Goal: Task Accomplishment & Management: Complete application form

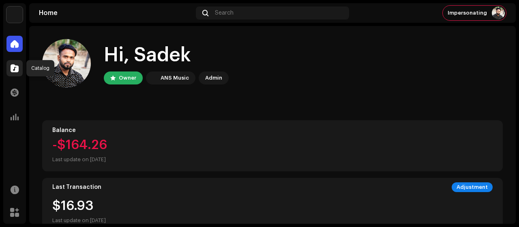
click at [10, 66] on div at bounding box center [14, 68] width 16 height 16
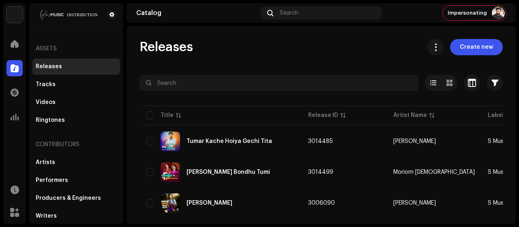
click at [471, 51] on span "Create new" at bounding box center [476, 47] width 33 height 16
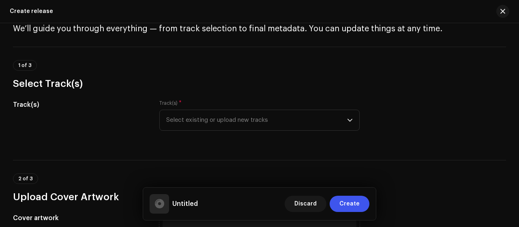
scroll to position [54, 0]
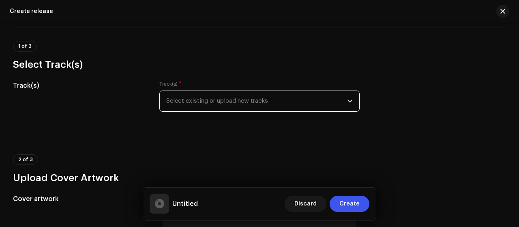
click at [323, 105] on span "Select existing or upload new tracks" at bounding box center [256, 101] width 181 height 20
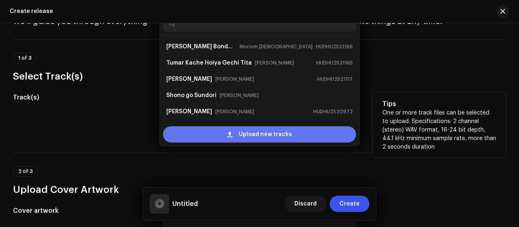
click at [273, 137] on span "Upload new tracks" at bounding box center [265, 134] width 53 height 16
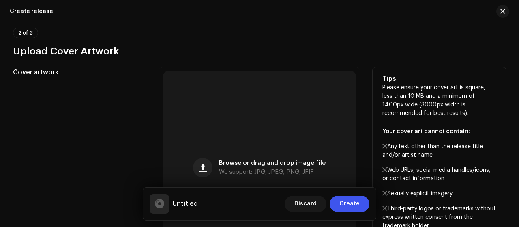
scroll to position [312, 0]
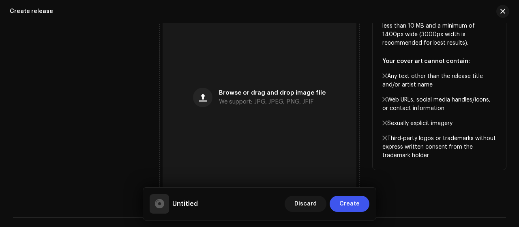
click at [328, 118] on div "Browse or drag and drop image file We support: JPG, JPEG, PNG, JFIF" at bounding box center [260, 97] width 194 height 194
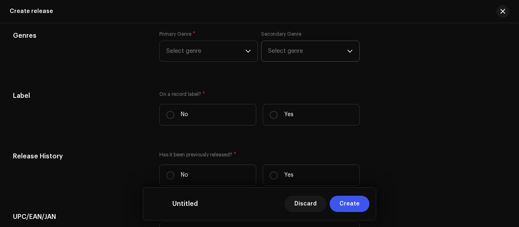
scroll to position [1102, 0]
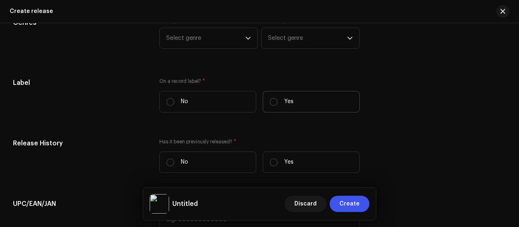
click at [289, 99] on p "Yes" at bounding box center [288, 101] width 9 height 9
click at [278, 99] on input "Yes" at bounding box center [274, 102] width 8 height 8
radio input "true"
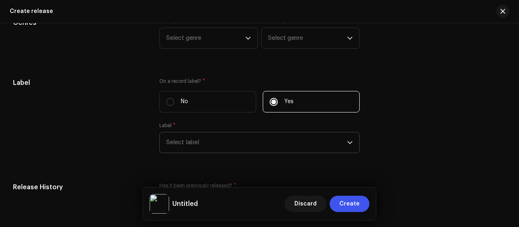
click at [247, 136] on span "Select label" at bounding box center [256, 142] width 181 height 20
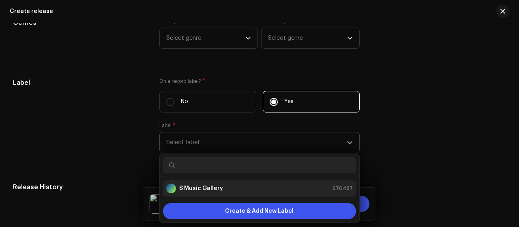
click at [235, 186] on div "S Music Gallery 670487" at bounding box center [259, 188] width 187 height 10
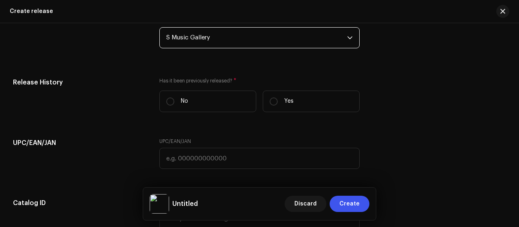
scroll to position [1210, 0]
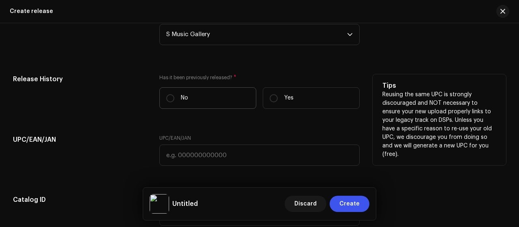
click at [238, 101] on label "No" at bounding box center [207, 97] width 97 height 21
click at [174, 101] on input "No" at bounding box center [170, 98] width 8 height 8
radio input "true"
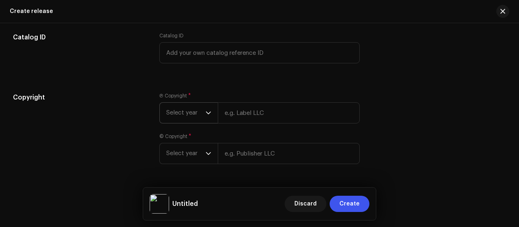
click at [200, 103] on span "Select year" at bounding box center [185, 113] width 39 height 20
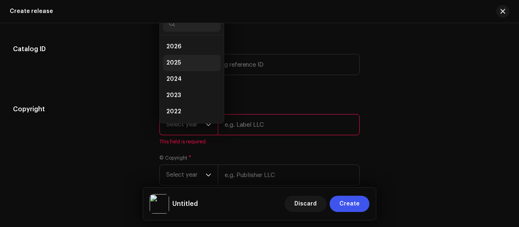
click at [209, 58] on li "2025" at bounding box center [192, 63] width 58 height 16
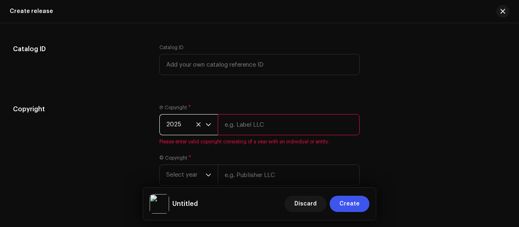
click at [243, 128] on input "text" at bounding box center [289, 124] width 142 height 21
type input "S Music Gallery, Distribute by ANS Music"
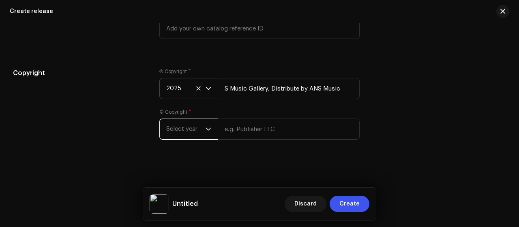
click at [188, 122] on span "Select year" at bounding box center [185, 129] width 39 height 20
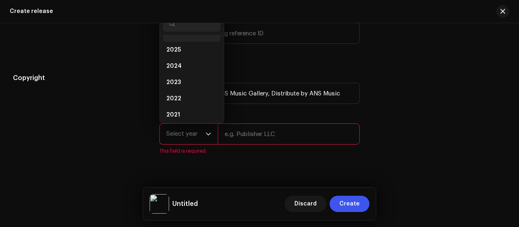
scroll to position [3, 0]
click at [189, 59] on li "2025" at bounding box center [192, 59] width 58 height 16
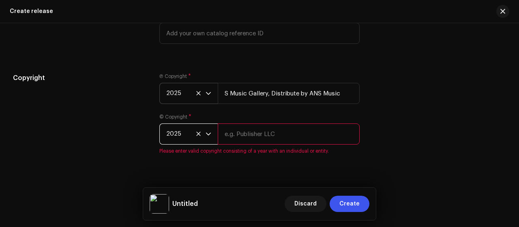
click at [236, 128] on input "text" at bounding box center [289, 133] width 142 height 21
type input "S Music Gallery, Distribute by ANS Music"
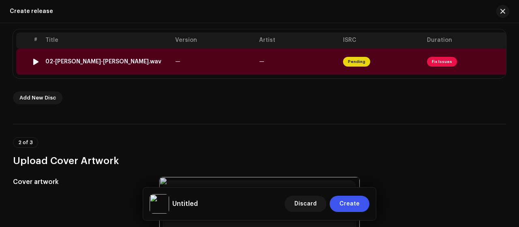
scroll to position [153, 0]
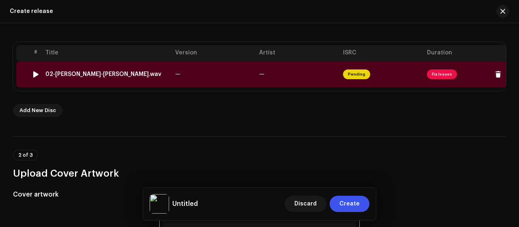
click at [425, 75] on td "Fix Issues" at bounding box center [466, 74] width 84 height 26
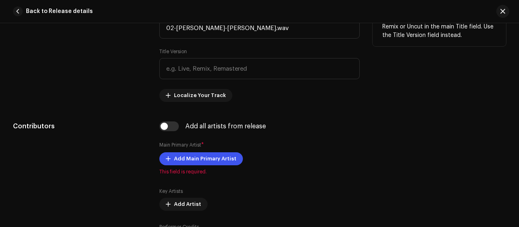
scroll to position [289, 0]
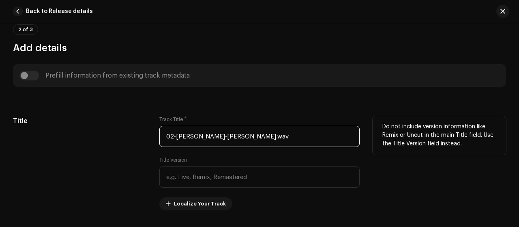
drag, startPoint x: 268, startPoint y: 133, endPoint x: 151, endPoint y: 132, distance: 116.4
click at [152, 131] on div "Title Track Title * 02-[PERSON_NAME]-[PERSON_NAME].wav Title Version Localize Y…" at bounding box center [259, 163] width 493 height 94
paste input "Shono go Sundori"
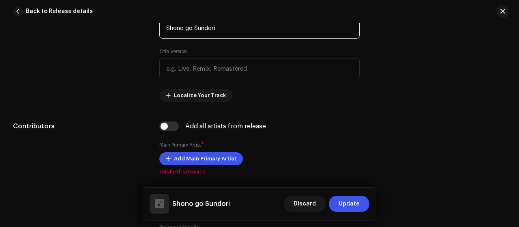
scroll to position [451, 0]
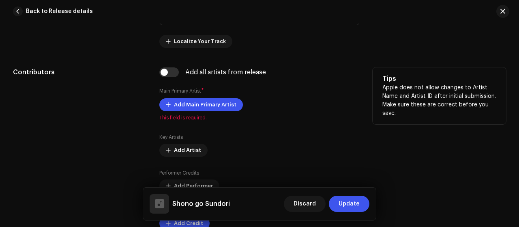
type input "Shono go Sundori"
click at [216, 96] on div "Add all artists from release Main Primary Artist * Add Main Primary Artist This…" at bounding box center [259, 153] width 200 height 172
click at [211, 103] on span "Add Main Primary Artist" at bounding box center [205, 105] width 62 height 16
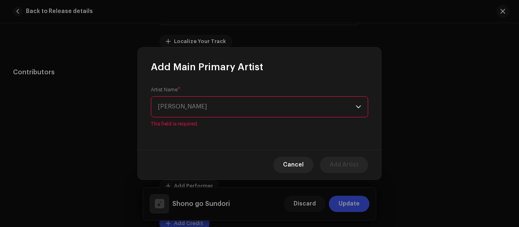
click at [203, 99] on span "[PERSON_NAME]" at bounding box center [257, 107] width 198 height 20
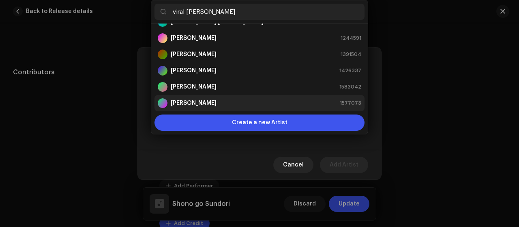
scroll to position [0, 0]
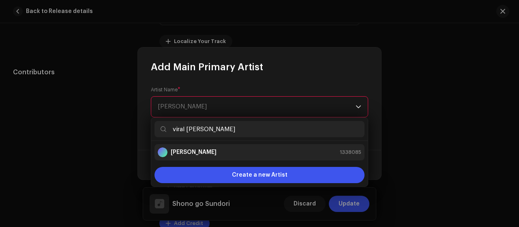
type input "viral [PERSON_NAME]"
click at [209, 148] on div "[PERSON_NAME] 1338085" at bounding box center [260, 152] width 204 height 10
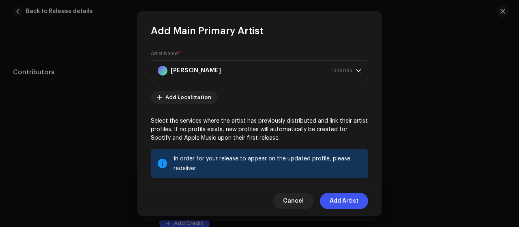
click at [343, 200] on span "Add Artist" at bounding box center [344, 201] width 29 height 16
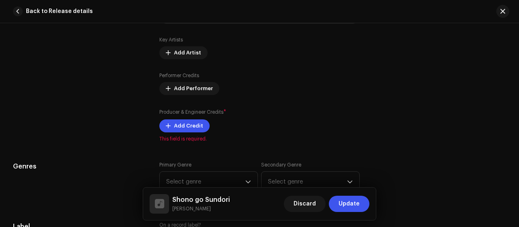
scroll to position [559, 0]
click at [191, 127] on span "Add Credit" at bounding box center [188, 125] width 29 height 16
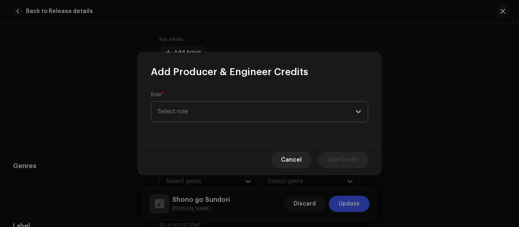
click at [221, 114] on span "Select role" at bounding box center [257, 111] width 198 height 20
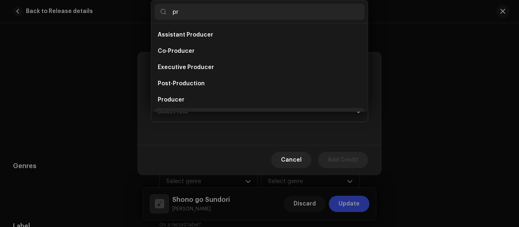
scroll to position [13, 0]
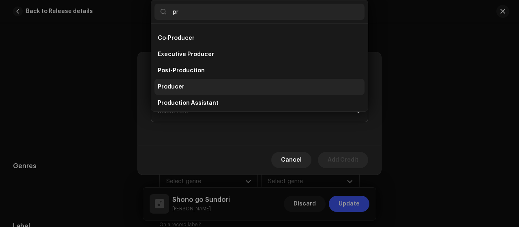
type input "pr"
click at [218, 89] on li "Producer" at bounding box center [259, 87] width 210 height 16
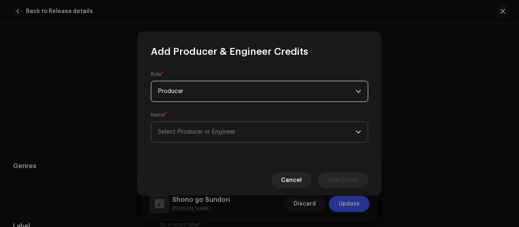
click at [231, 124] on span "Select Producer or Engineer" at bounding box center [257, 132] width 198 height 20
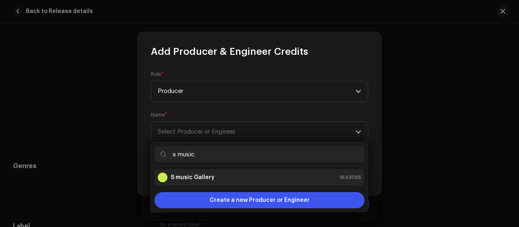
type input "s music"
click at [242, 178] on div "S music Gallery 1643065" at bounding box center [260, 177] width 204 height 10
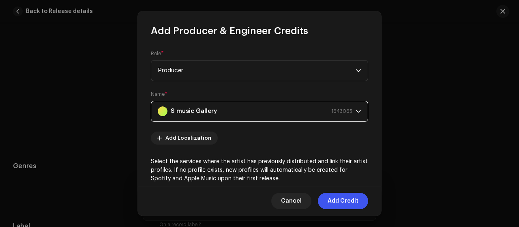
click at [343, 199] on span "Add Credit" at bounding box center [343, 201] width 31 height 16
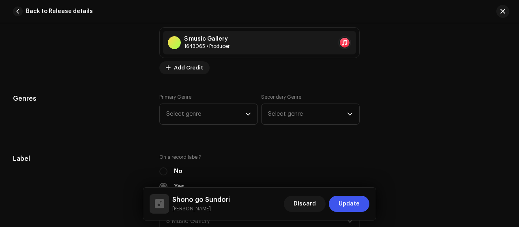
scroll to position [667, 0]
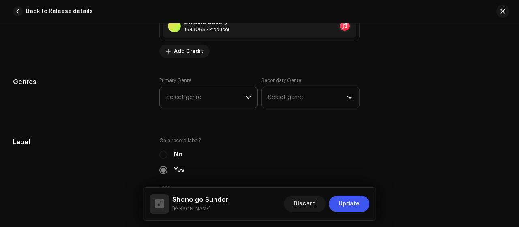
click at [230, 99] on span "Select genre" at bounding box center [205, 97] width 79 height 20
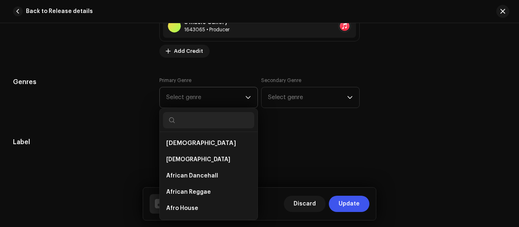
click at [200, 118] on input "text" at bounding box center [208, 120] width 91 height 16
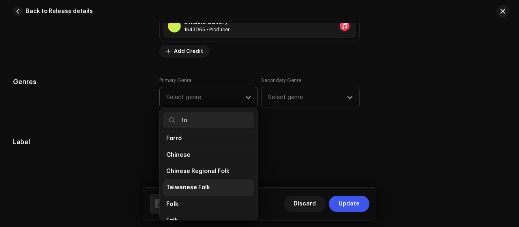
scroll to position [108, 0]
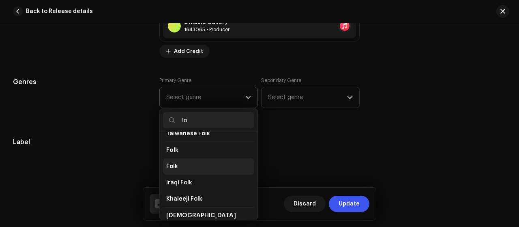
type input "fo"
click at [204, 158] on li "Folk" at bounding box center [208, 166] width 91 height 16
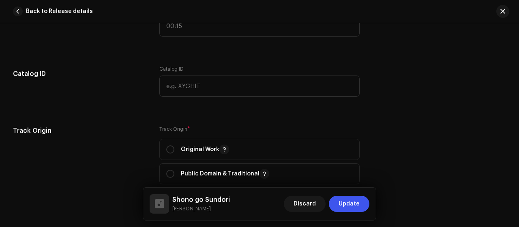
scroll to position [938, 0]
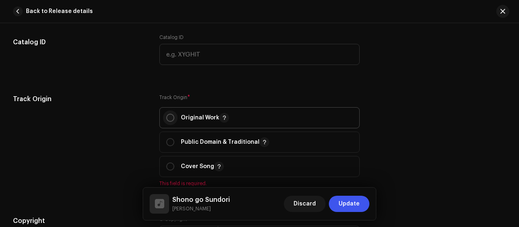
click at [169, 117] on input "radio" at bounding box center [170, 118] width 8 height 8
radio input "true"
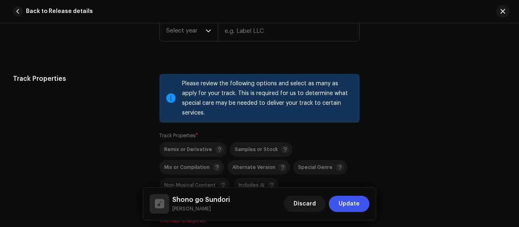
scroll to position [1154, 0]
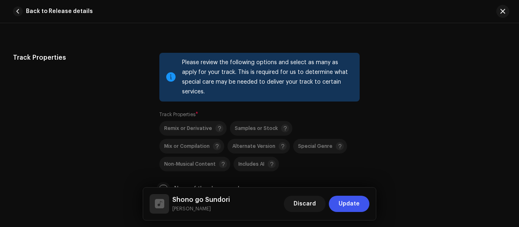
click at [164, 185] on input "None of the above apply" at bounding box center [163, 189] width 8 height 8
checkbox input "true"
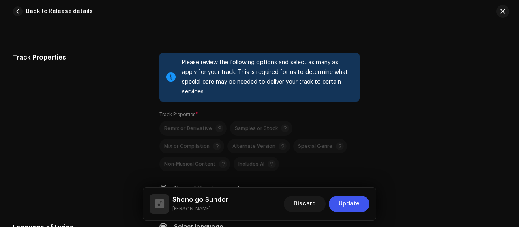
scroll to position [1262, 0]
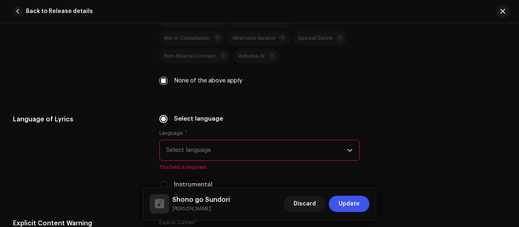
click at [244, 140] on span "Select language" at bounding box center [256, 150] width 181 height 20
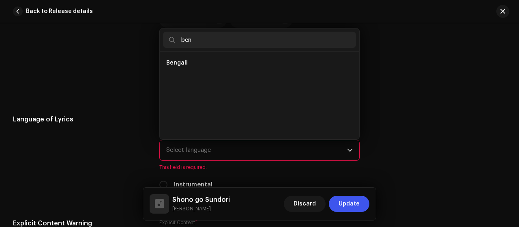
scroll to position [0, 0]
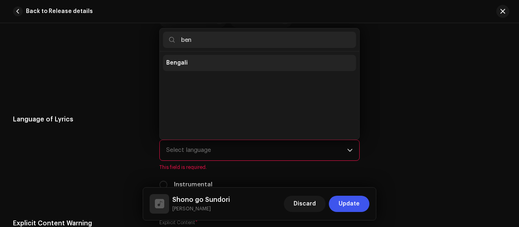
type input "ben"
click at [278, 55] on li "Bengali" at bounding box center [259, 63] width 193 height 16
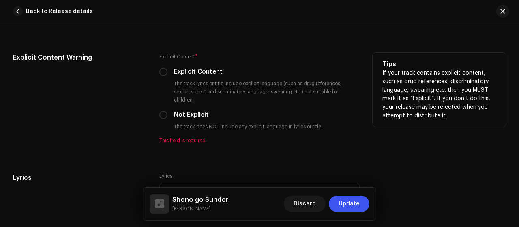
scroll to position [1424, 0]
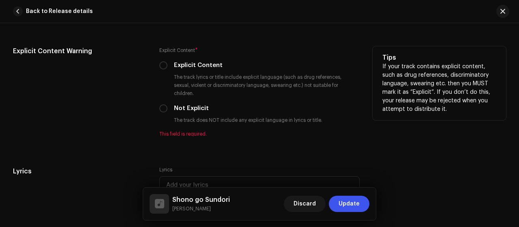
click at [167, 104] on div "Not Explicit" at bounding box center [259, 108] width 200 height 9
click at [163, 104] on input "Not Explicit" at bounding box center [163, 108] width 8 height 8
radio input "true"
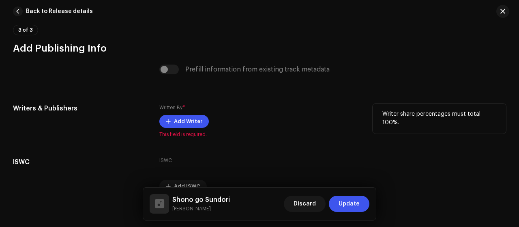
scroll to position [1641, 0]
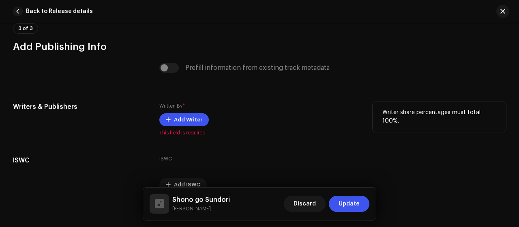
click at [208, 113] on div "Add Writer" at bounding box center [259, 119] width 200 height 13
click at [201, 113] on button "Add Writer" at bounding box center [183, 119] width 49 height 13
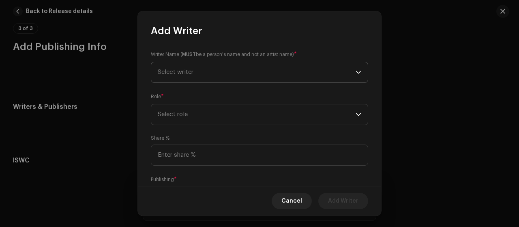
click at [303, 78] on span "Select writer" at bounding box center [257, 72] width 198 height 20
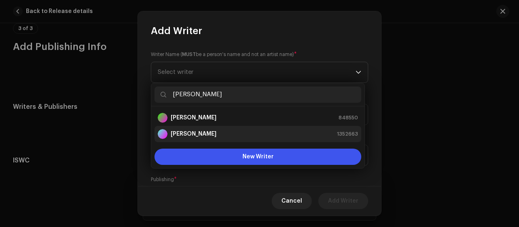
type input "[PERSON_NAME]"
click at [256, 134] on div "[PERSON_NAME] 1352663" at bounding box center [258, 134] width 200 height 10
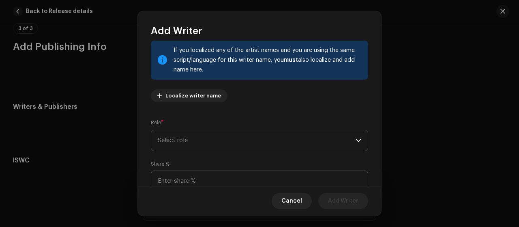
scroll to position [108, 0]
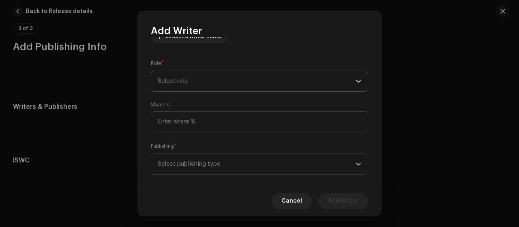
click at [279, 86] on span "Select role" at bounding box center [257, 81] width 198 height 20
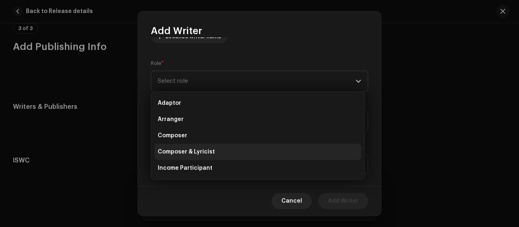
click at [229, 153] on li "Composer & Lyricist" at bounding box center [257, 152] width 207 height 16
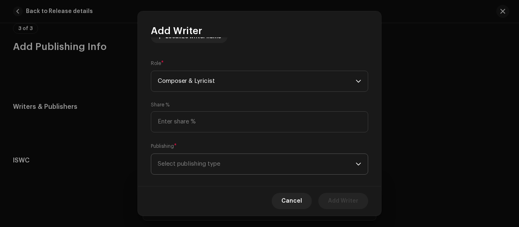
click at [230, 157] on span "Select publishing type" at bounding box center [257, 164] width 198 height 20
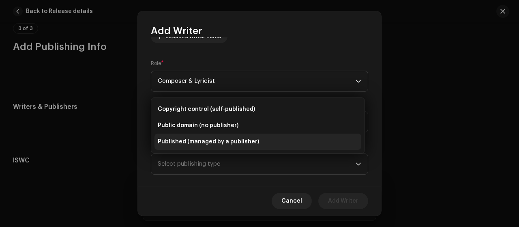
click at [233, 148] on li "Published (managed by a publisher)" at bounding box center [257, 141] width 207 height 16
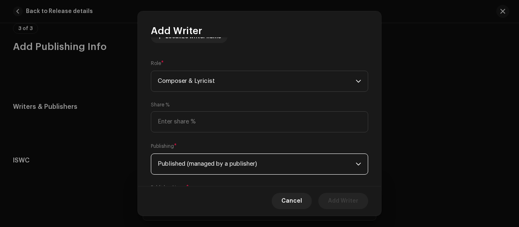
scroll to position [159, 0]
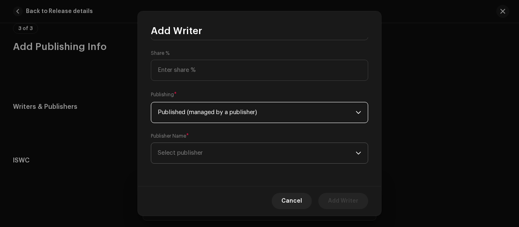
click at [234, 147] on span "Select publisher" at bounding box center [257, 153] width 198 height 20
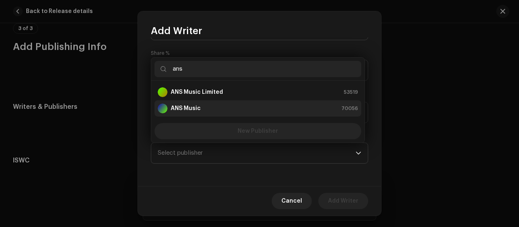
type input "ans"
click at [233, 108] on div "ANS Music 70056" at bounding box center [258, 108] width 200 height 10
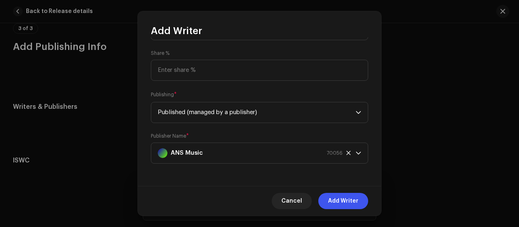
click at [333, 202] on span "Add Writer" at bounding box center [343, 201] width 30 height 16
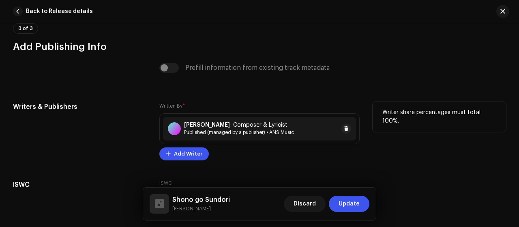
click at [239, 129] on span "Published (managed by a publisher) • ANS Music" at bounding box center [239, 132] width 110 height 6
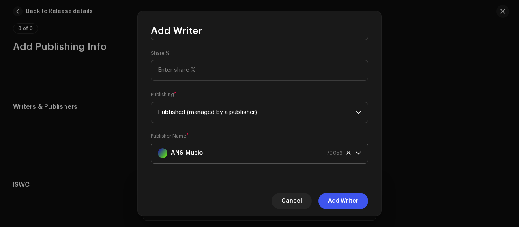
click at [201, 149] on strong "ANS Music" at bounding box center [187, 153] width 32 height 20
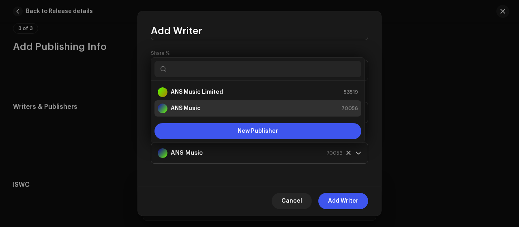
click at [182, 107] on strong "ANS Music" at bounding box center [186, 108] width 30 height 8
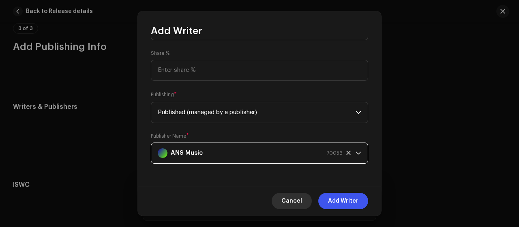
click at [300, 199] on span "Cancel" at bounding box center [291, 201] width 21 height 16
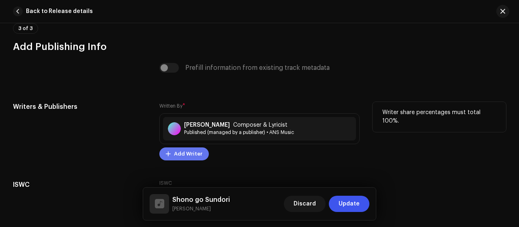
click at [179, 146] on span "Add Writer" at bounding box center [188, 154] width 28 height 16
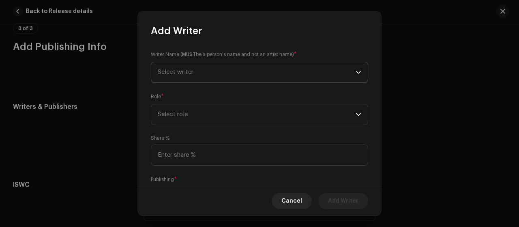
click at [254, 76] on span "Select writer" at bounding box center [257, 72] width 198 height 20
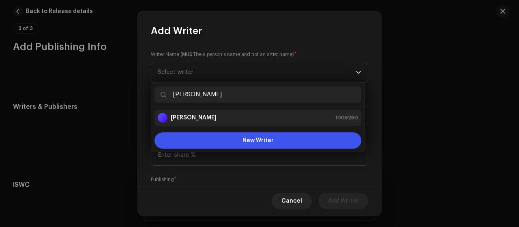
type input "[PERSON_NAME]"
click at [240, 115] on div "[PERSON_NAME] 1009260" at bounding box center [258, 118] width 200 height 10
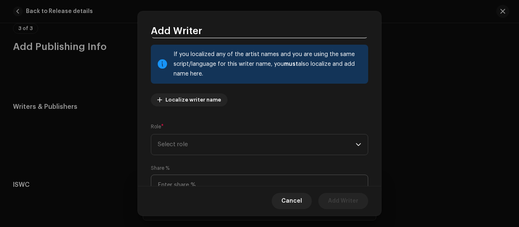
scroll to position [108, 0]
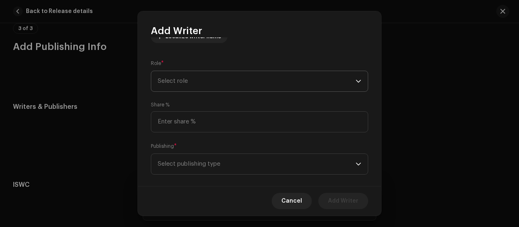
click at [234, 81] on span "Select role" at bounding box center [257, 81] width 198 height 20
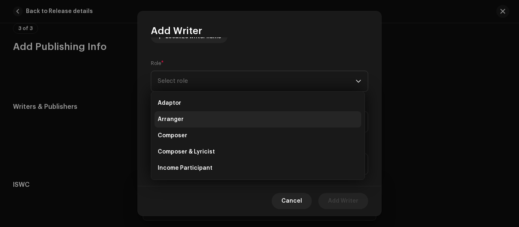
click at [210, 119] on li "Arranger" at bounding box center [257, 119] width 207 height 16
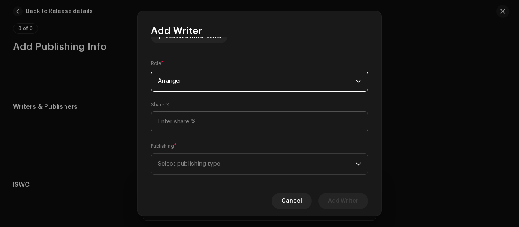
scroll to position [119, 0]
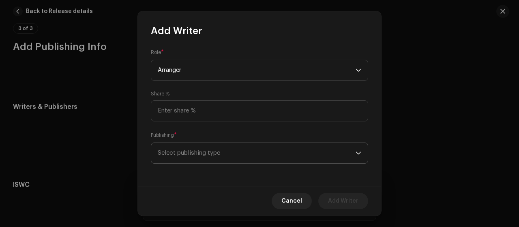
click at [214, 151] on span "Select publishing type" at bounding box center [257, 153] width 198 height 20
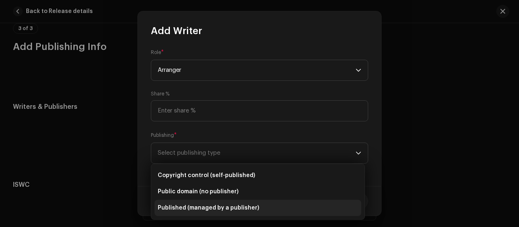
click at [193, 202] on li "Published (managed by a publisher)" at bounding box center [257, 208] width 207 height 16
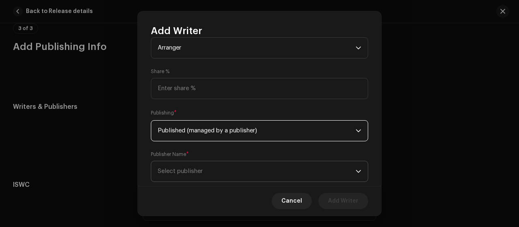
scroll to position [159, 0]
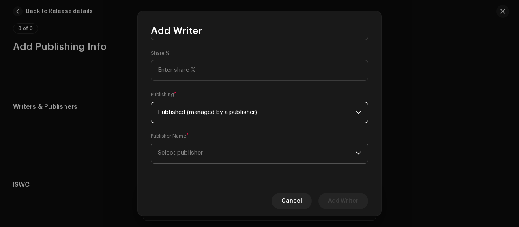
click at [232, 146] on span "Select publisher" at bounding box center [257, 153] width 198 height 20
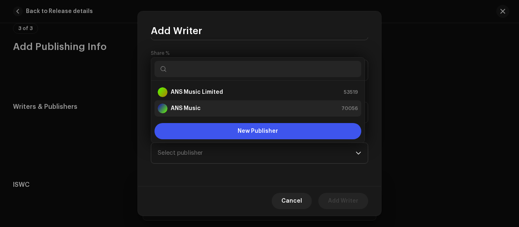
click at [238, 112] on div "ANS Music 70056" at bounding box center [258, 108] width 200 height 10
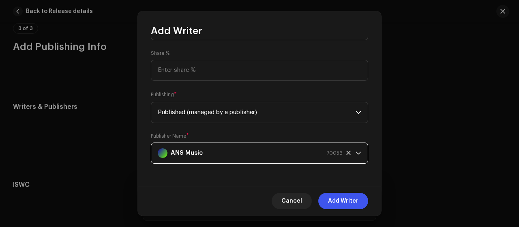
drag, startPoint x: 339, startPoint y: 198, endPoint x: 339, endPoint y: 202, distance: 4.1
click at [341, 201] on span "Add Writer" at bounding box center [343, 201] width 30 height 16
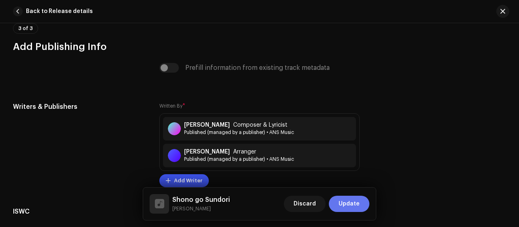
click at [348, 204] on span "Update" at bounding box center [349, 203] width 21 height 16
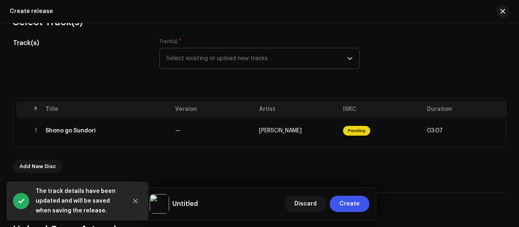
scroll to position [45, 0]
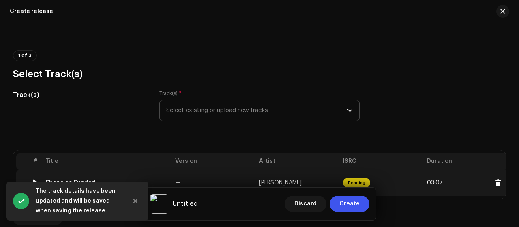
click at [412, 171] on td "Pending" at bounding box center [382, 183] width 84 height 26
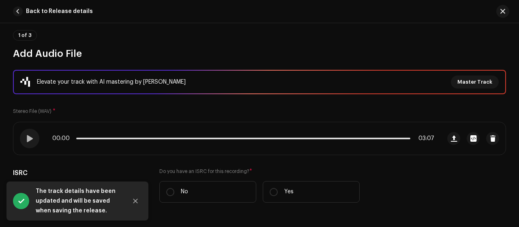
scroll to position [108, 0]
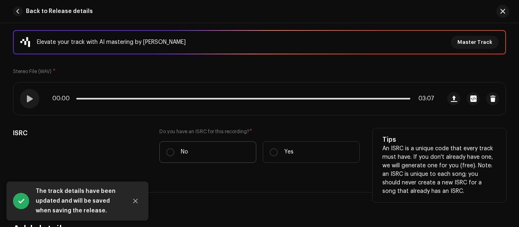
click at [200, 141] on label "No" at bounding box center [207, 151] width 97 height 21
click at [174, 148] on input "No" at bounding box center [170, 152] width 8 height 8
radio input "true"
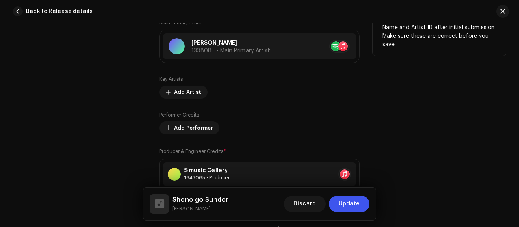
scroll to position [757, 0]
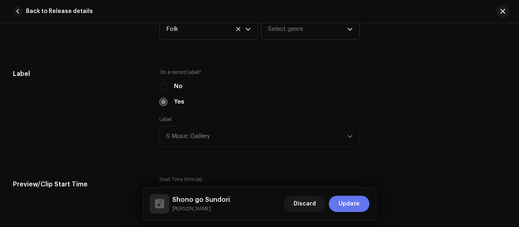
click at [343, 201] on span "Update" at bounding box center [349, 203] width 21 height 16
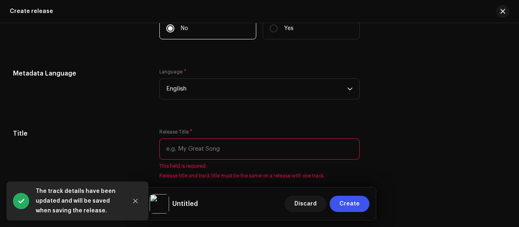
scroll to position [586, 0]
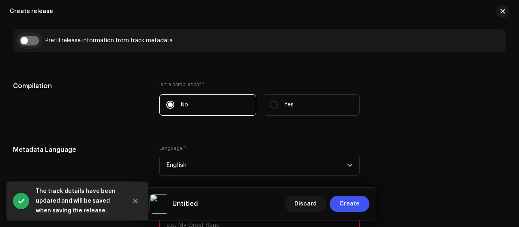
click at [24, 39] on input "checkbox" at bounding box center [28, 41] width 19 height 10
checkbox input "true"
type input "Shono go Sundori"
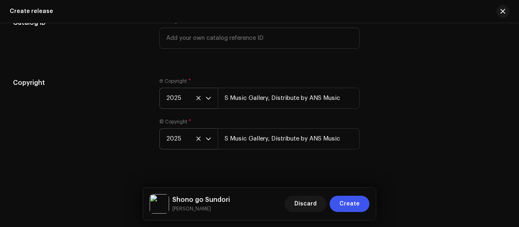
scroll to position [1460, 0]
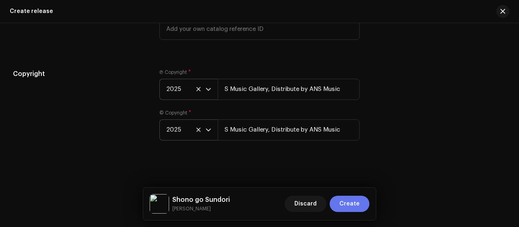
click at [357, 200] on span "Create" at bounding box center [349, 203] width 20 height 16
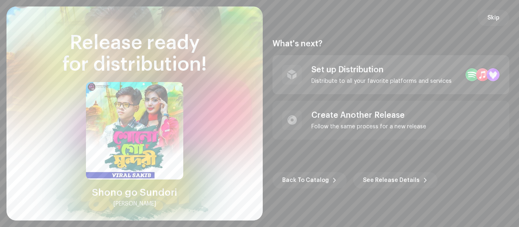
click at [427, 72] on div "Set up Distribution" at bounding box center [381, 70] width 140 height 10
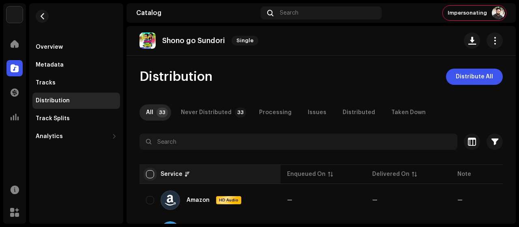
click at [148, 174] on input "checkbox" at bounding box center [150, 174] width 8 height 8
checkbox input "true"
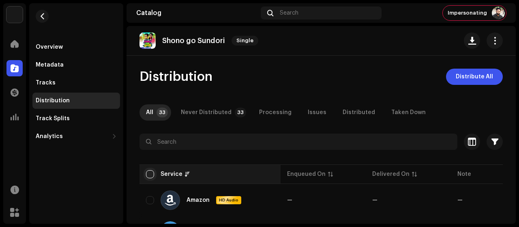
checkbox input "true"
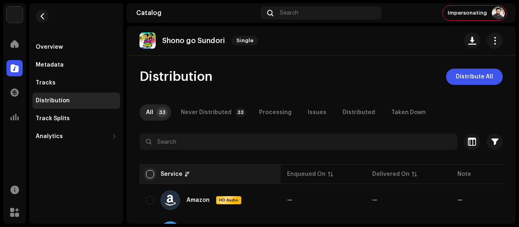
checkbox input "true"
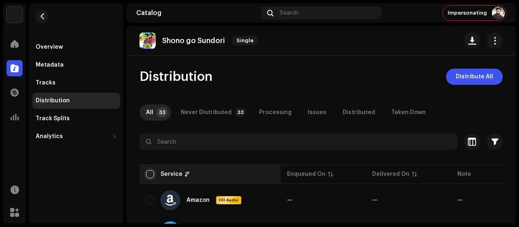
checkbox input "true"
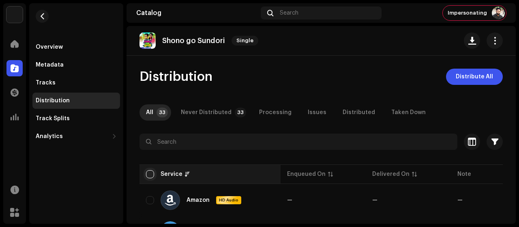
checkbox input "true"
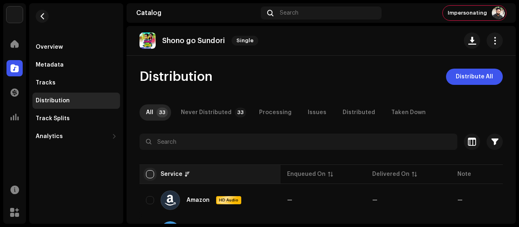
checkbox input "true"
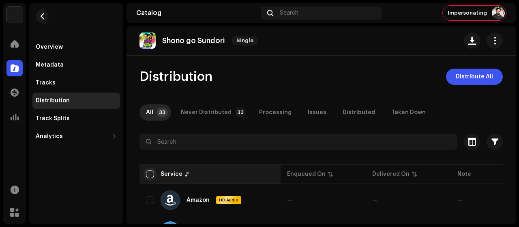
checkbox input "true"
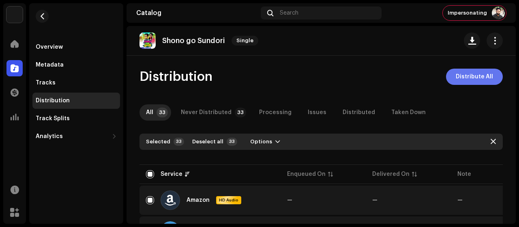
click at [471, 80] on span "Distribute All" at bounding box center [474, 77] width 37 height 16
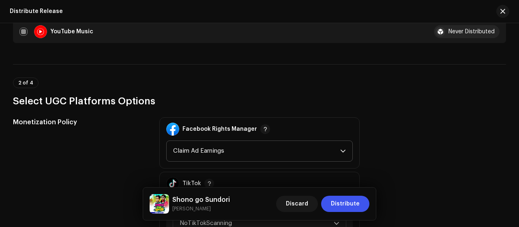
scroll to position [973, 0]
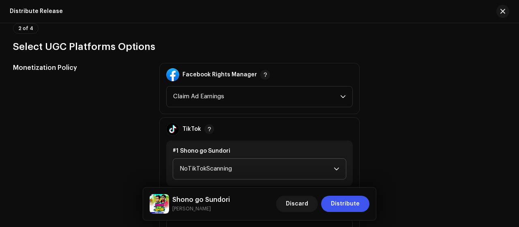
click at [252, 160] on span "NoTikTokScanning" at bounding box center [257, 169] width 154 height 20
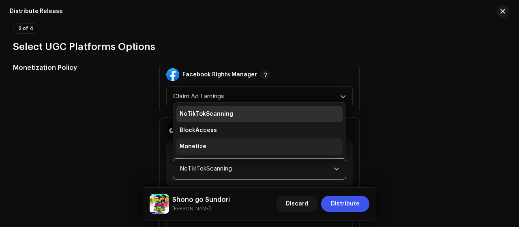
click at [236, 141] on li "Monetize" at bounding box center [259, 146] width 166 height 16
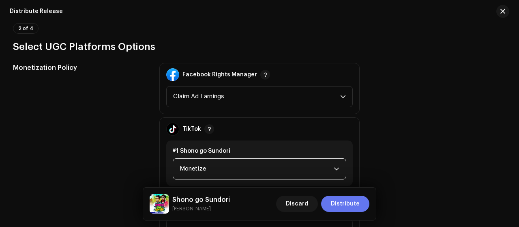
click at [341, 200] on span "Distribute" at bounding box center [345, 203] width 29 height 16
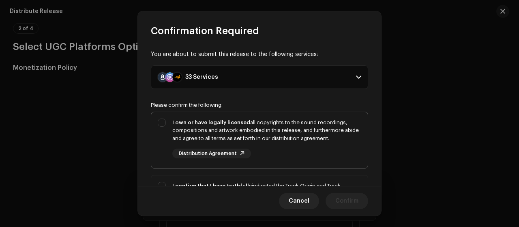
click at [170, 137] on div "I own or have legally licensed all copyrights to the sound recordings, composit…" at bounding box center [259, 138] width 217 height 53
checkbox input "true"
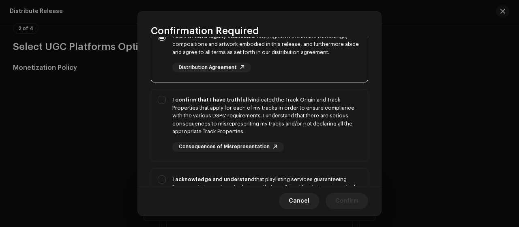
scroll to position [108, 0]
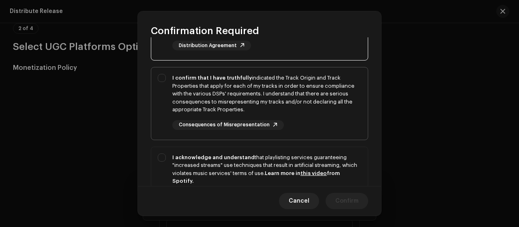
click at [174, 106] on div "I confirm that I have truthfully indicated the Track Origin and Track Propertie…" at bounding box center [266, 94] width 189 height 40
checkbox input "true"
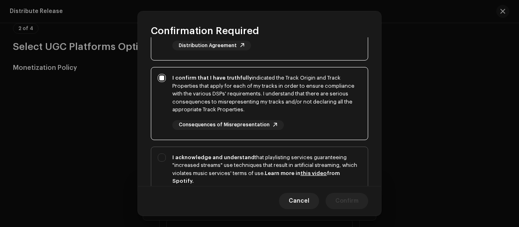
click at [153, 174] on div "I acknowledge and understand that playlisting services guaranteeing "increased …" at bounding box center [259, 184] width 217 height 74
checkbox input "true"
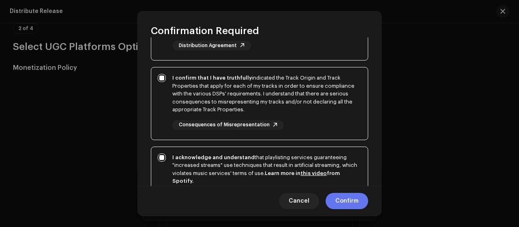
click at [357, 205] on span "Confirm" at bounding box center [346, 201] width 23 height 16
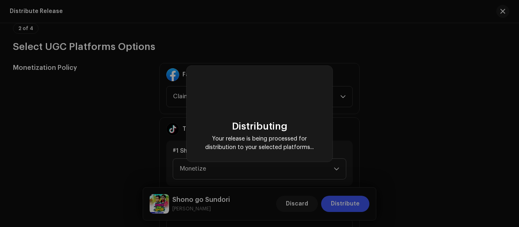
checkbox input "false"
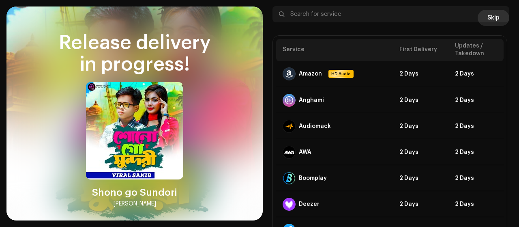
click at [487, 24] on span "Skip" at bounding box center [493, 18] width 12 height 16
